Goal: Information Seeking & Learning: Learn about a topic

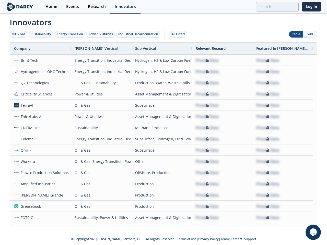
click at [19, 34] on div "Oil & Gas" at bounding box center [19, 34] width 14 height 5
click at [41, 34] on div "Sustainability" at bounding box center [41, 34] width 20 height 5
click at [70, 34] on div "Energy Transition" at bounding box center [70, 34] width 26 height 5
click at [101, 34] on div "Power & Utilities" at bounding box center [100, 34] width 24 height 5
click at [139, 34] on div "Industrial Decarbonization" at bounding box center [138, 34] width 40 height 5
